Goal: Transaction & Acquisition: Purchase product/service

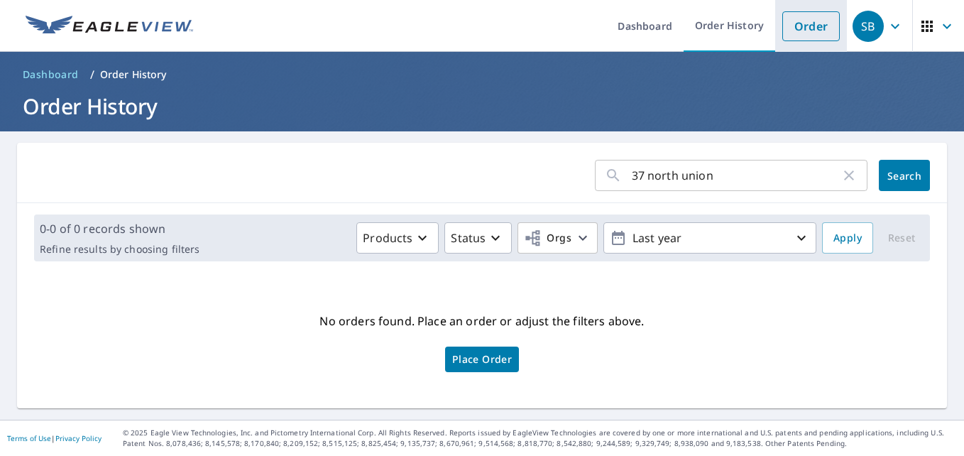
click at [808, 30] on link "Order" at bounding box center [810, 26] width 57 height 30
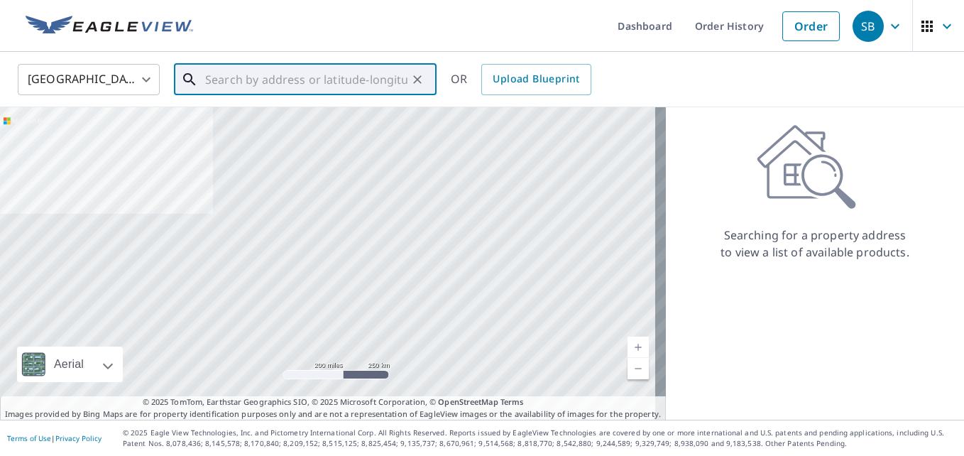
click at [285, 79] on input "text" at bounding box center [306, 80] width 202 height 40
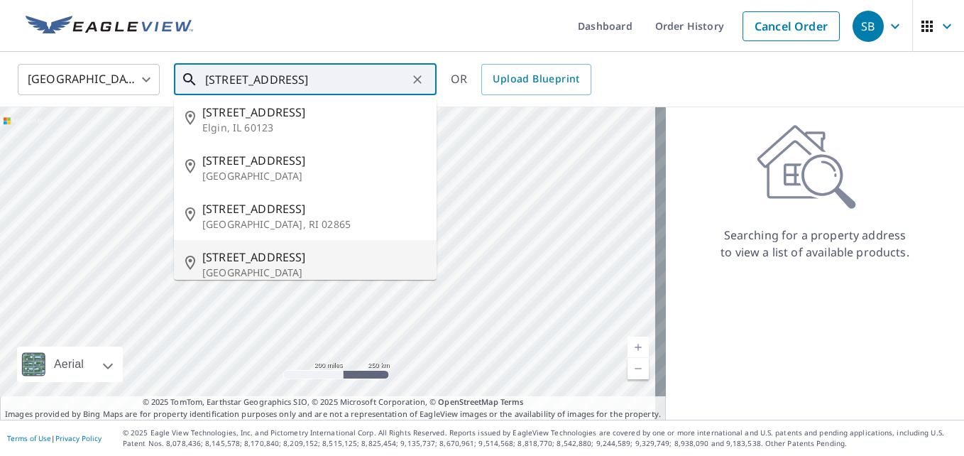
scroll to position [70, 0]
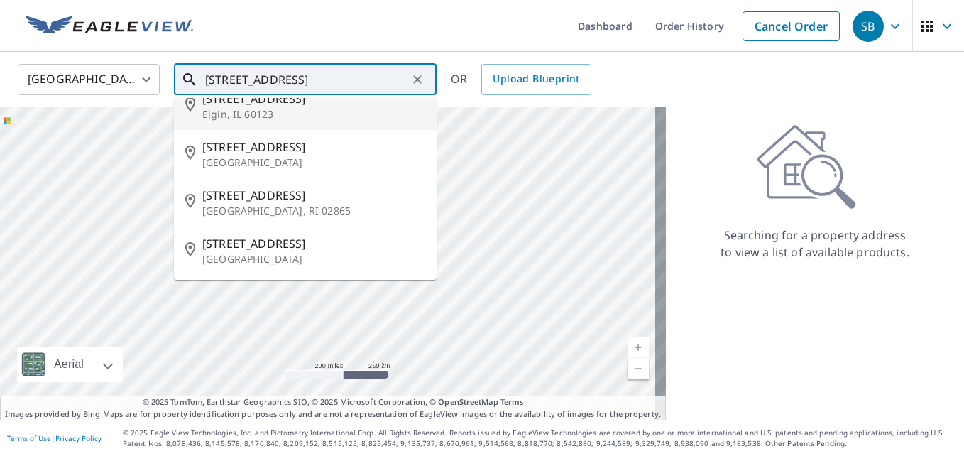
click at [325, 84] on input "[STREET_ADDRESS]" at bounding box center [306, 80] width 202 height 40
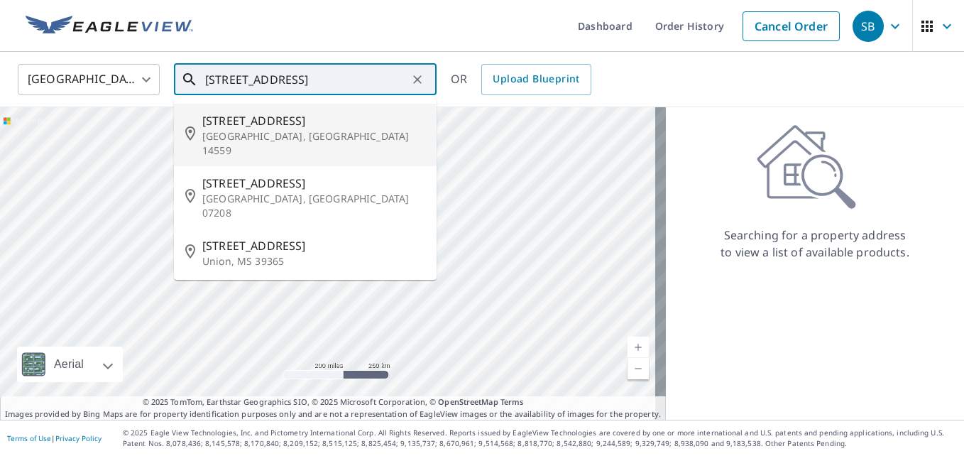
click at [255, 124] on span "[STREET_ADDRESS]" at bounding box center [313, 120] width 223 height 17
type input "[STREET_ADDRESS]"
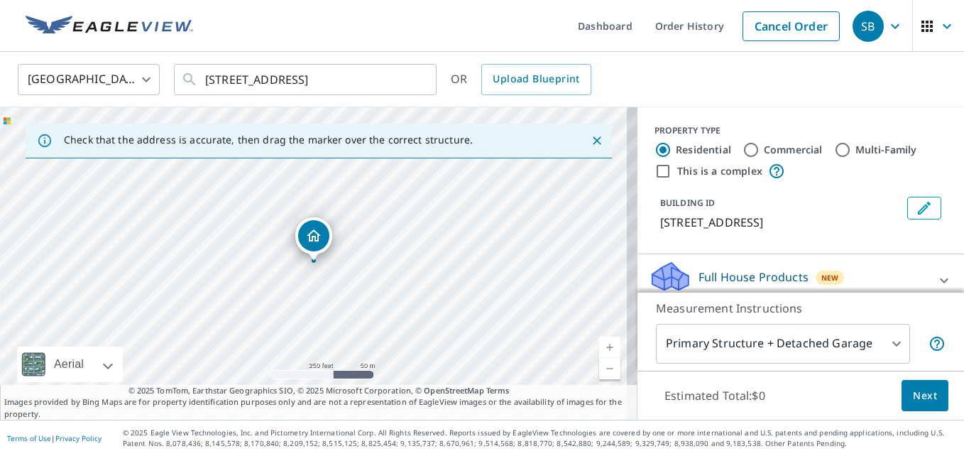
click at [603, 348] on link "Current Level 17, Zoom In" at bounding box center [609, 346] width 21 height 21
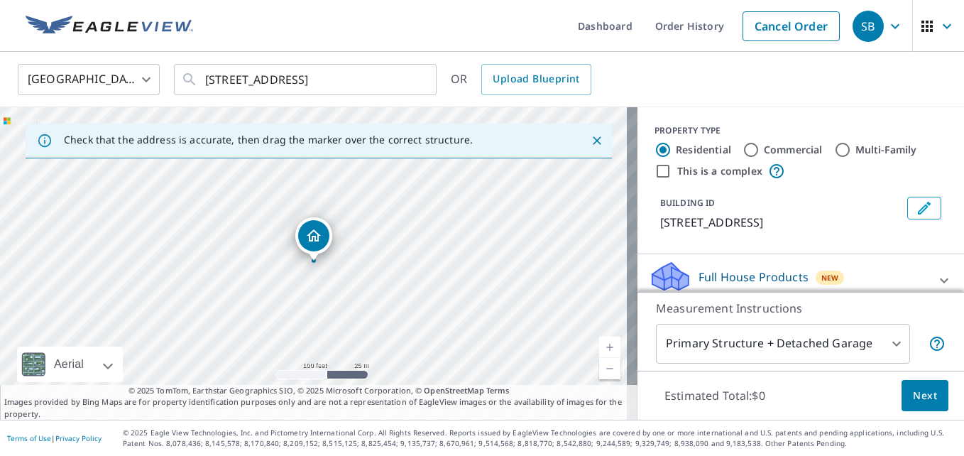
click at [603, 348] on link "Current Level 18, Zoom In" at bounding box center [609, 346] width 21 height 21
drag, startPoint x: 314, startPoint y: 241, endPoint x: 292, endPoint y: 233, distance: 22.4
click at [600, 346] on link "Current Level 19, Zoom In" at bounding box center [609, 346] width 21 height 21
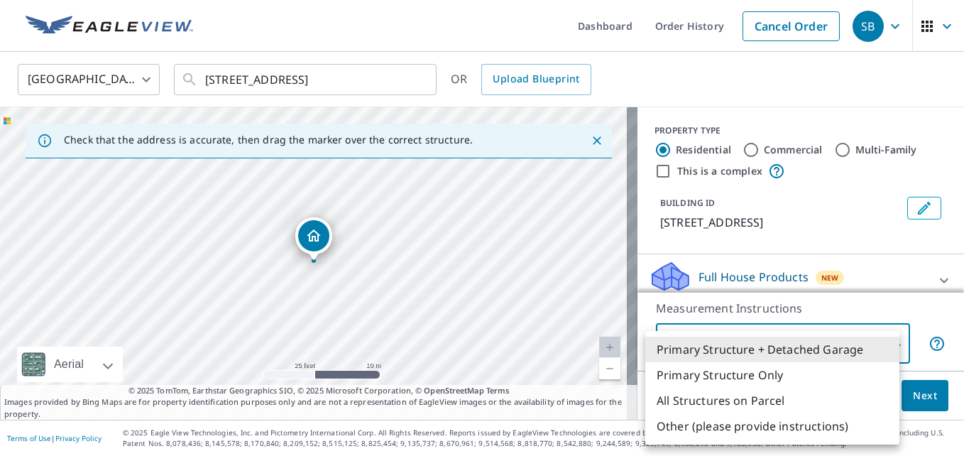
click at [888, 341] on body "SB SB Dashboard Order History Cancel Order SB [GEOGRAPHIC_DATA] [GEOGRAPHIC_DAT…" at bounding box center [482, 228] width 964 height 456
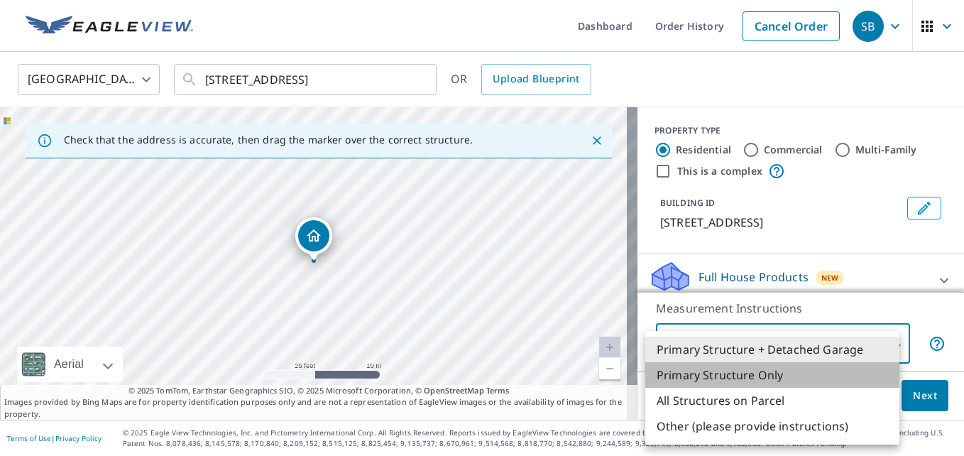
click at [730, 381] on li "Primary Structure Only" at bounding box center [772, 375] width 254 height 26
type input "2"
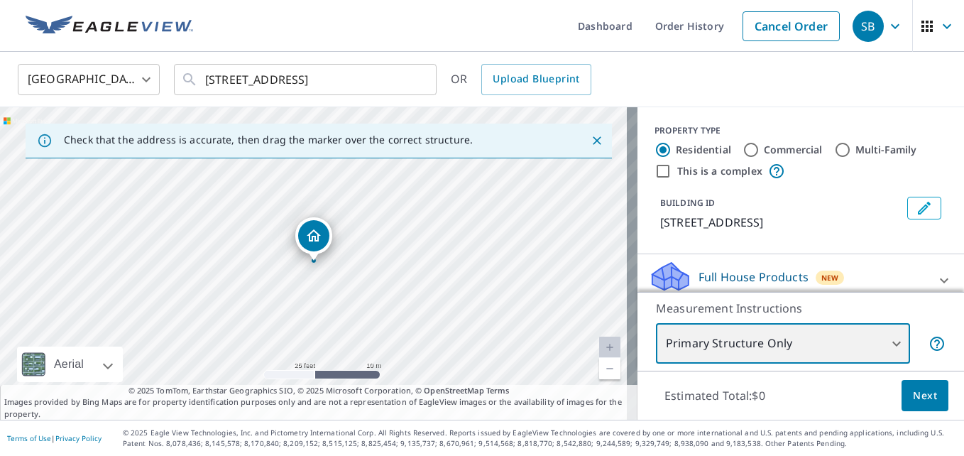
scroll to position [161, 0]
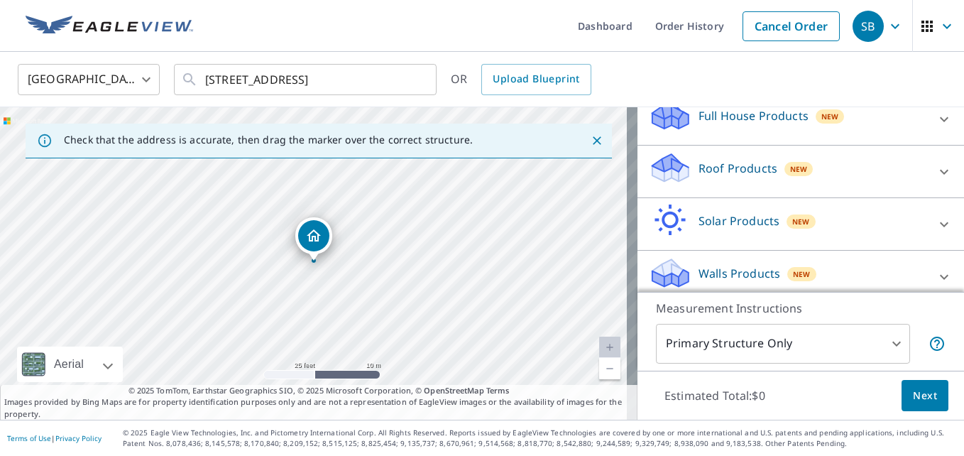
click at [721, 167] on p "Roof Products" at bounding box center [737, 168] width 79 height 17
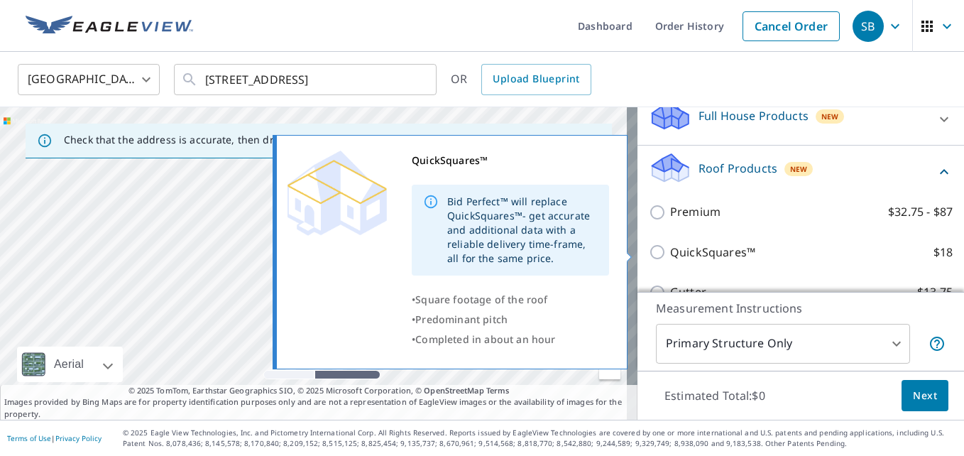
click at [649, 250] on input "QuickSquares™ $18" at bounding box center [659, 251] width 21 height 17
checkbox input "true"
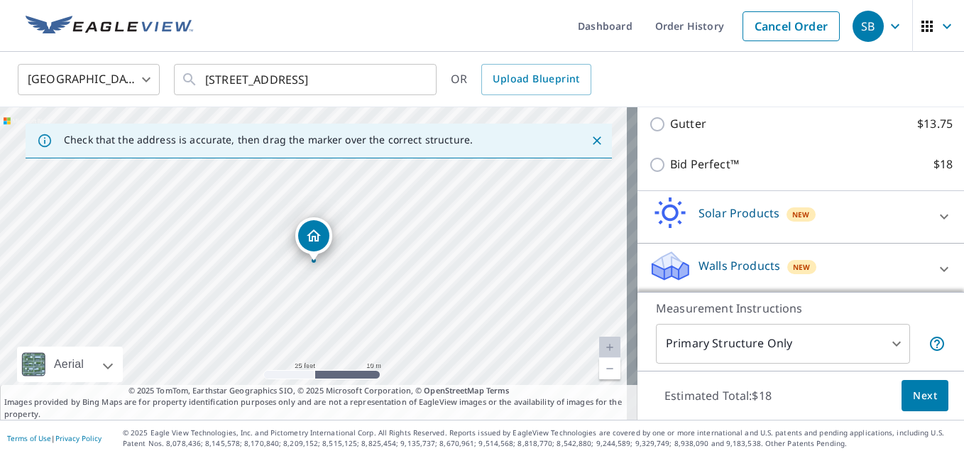
scroll to position [380, 0]
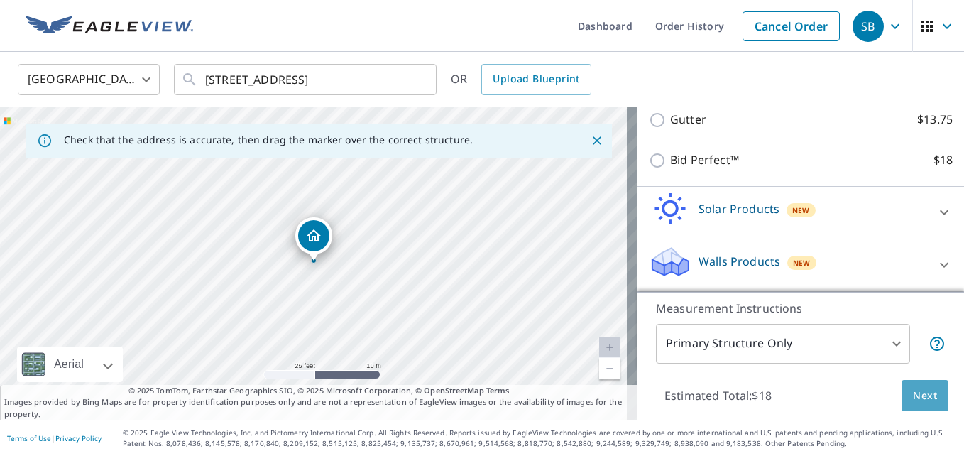
click at [916, 395] on span "Next" at bounding box center [925, 396] width 24 height 18
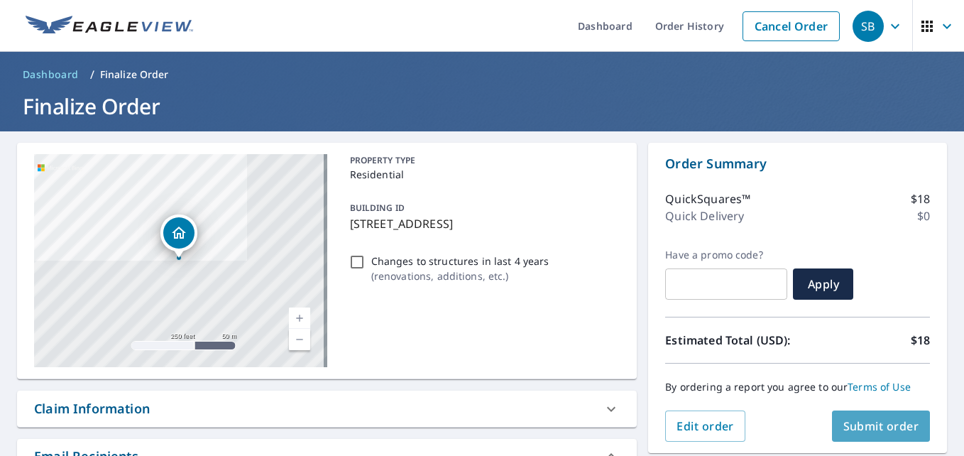
click at [888, 431] on span "Submit order" at bounding box center [881, 426] width 76 height 16
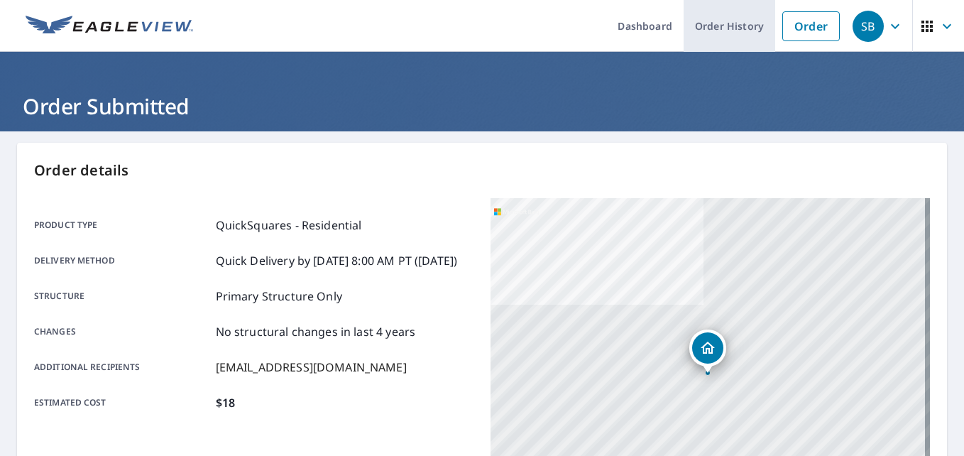
click at [706, 31] on link "Order History" at bounding box center [729, 26] width 92 height 52
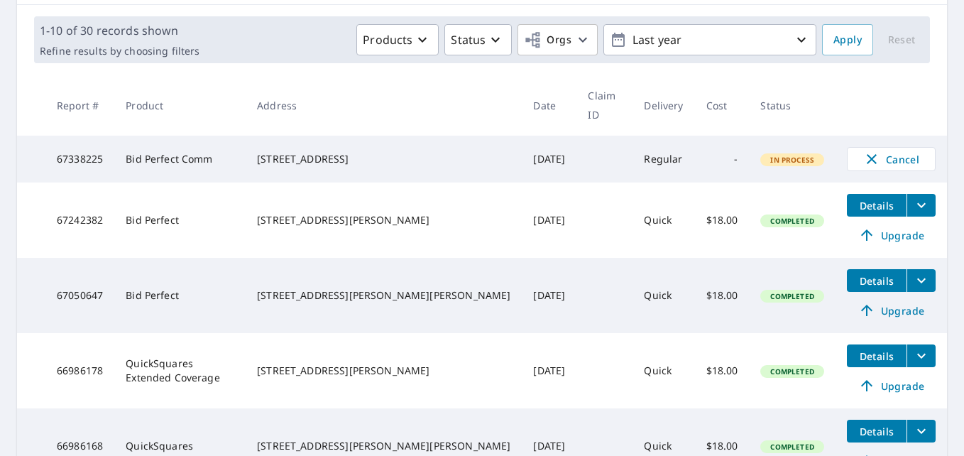
scroll to position [199, 0]
click at [400, 212] on div "[STREET_ADDRESS][PERSON_NAME]" at bounding box center [383, 219] width 253 height 14
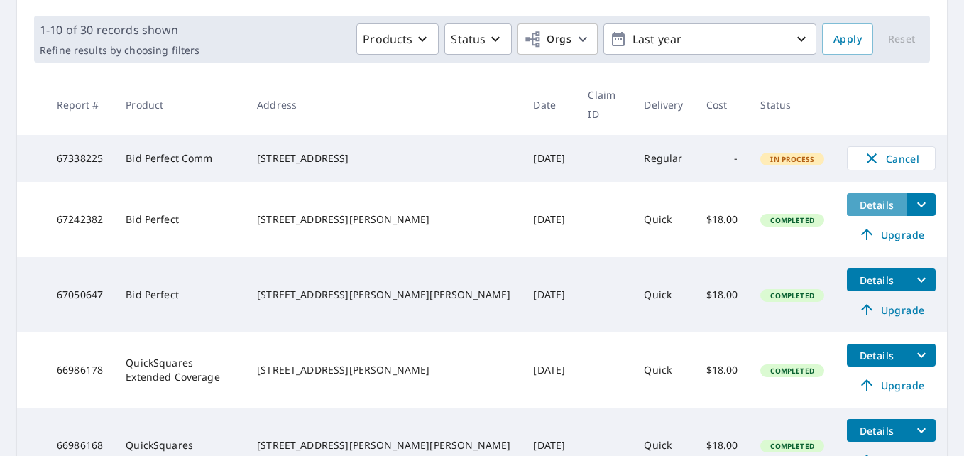
click at [867, 198] on span "Details" at bounding box center [876, 204] width 43 height 13
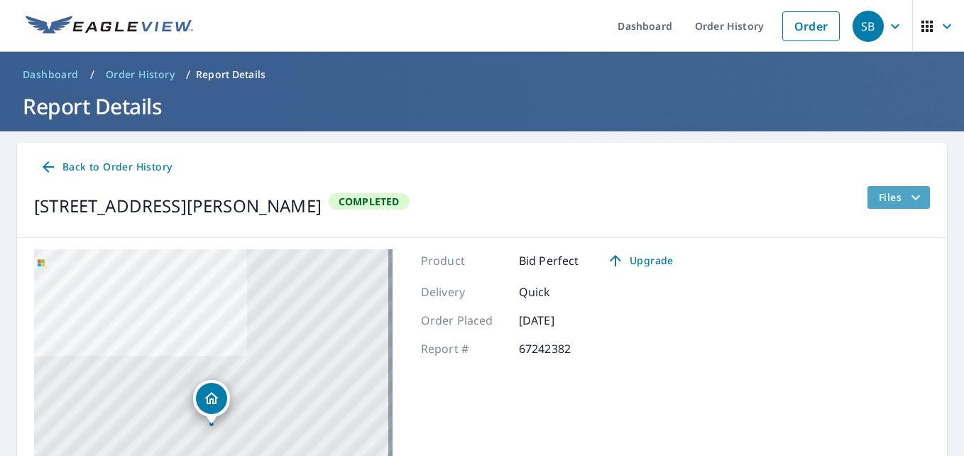
click at [907, 196] on icon "filesDropdownBtn-67242382" at bounding box center [915, 197] width 17 height 17
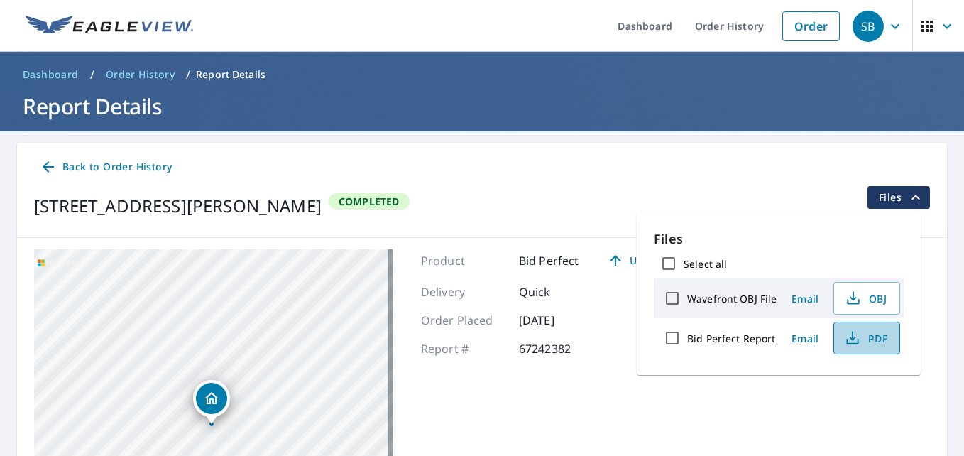
click at [877, 336] on span "PDF" at bounding box center [864, 337] width 45 height 17
